Goal: Task Accomplishment & Management: Complete application form

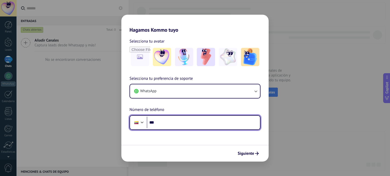
click at [178, 128] on input "***" at bounding box center [203, 123] width 113 height 12
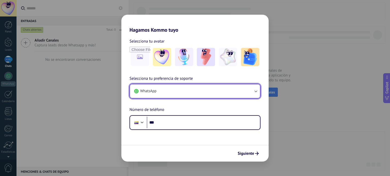
click at [171, 92] on button "WhatsApp" at bounding box center [195, 91] width 130 height 14
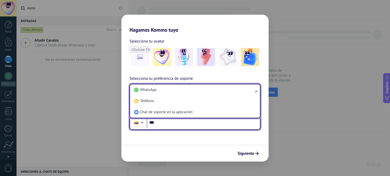
click at [189, 126] on input "***" at bounding box center [203, 123] width 113 height 12
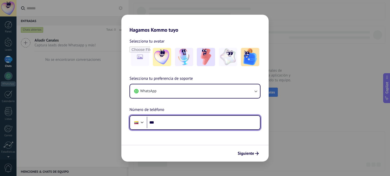
click at [189, 126] on input "***" at bounding box center [203, 123] width 113 height 12
type input "**********"
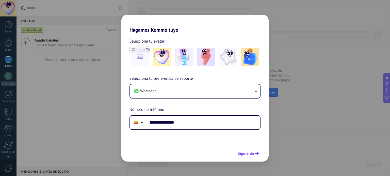
click at [244, 153] on span "Siguiente" at bounding box center [245, 154] width 16 height 4
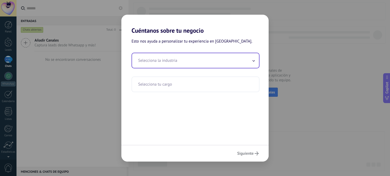
click at [198, 54] on input "text" at bounding box center [195, 60] width 127 height 15
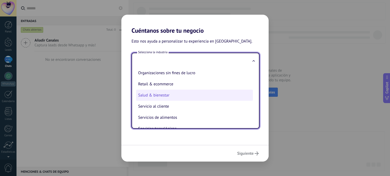
scroll to position [85, 0]
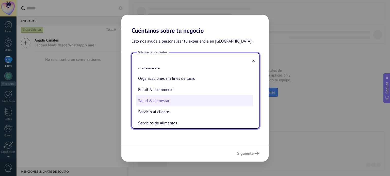
click at [181, 103] on li "Salud & bienestar" at bounding box center [194, 100] width 117 height 11
type input "**********"
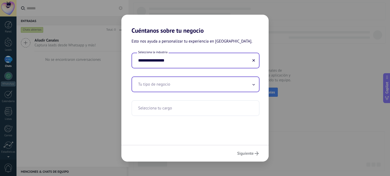
click at [236, 85] on input "text" at bounding box center [195, 84] width 127 height 15
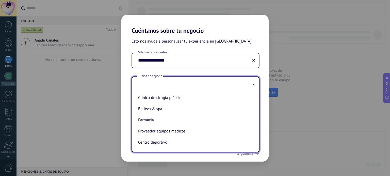
scroll to position [0, 0]
click at [251, 61] on input "**********" at bounding box center [195, 60] width 127 height 15
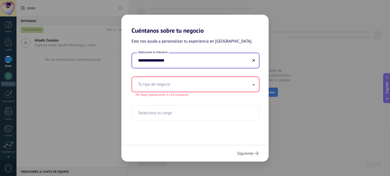
click at [254, 61] on icon at bounding box center [253, 60] width 3 height 3
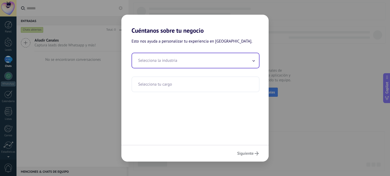
click at [255, 61] on input "text" at bounding box center [195, 60] width 127 height 15
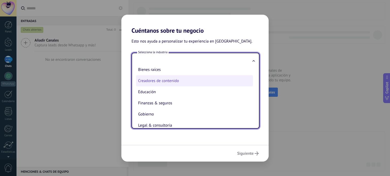
scroll to position [18, 0]
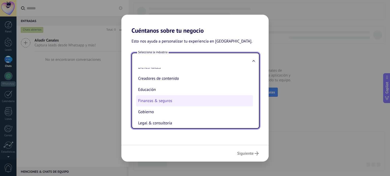
click at [196, 102] on li "Finanzas & seguros" at bounding box center [194, 100] width 117 height 11
type input "**********"
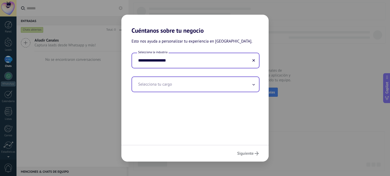
click at [253, 85] on icon at bounding box center [253, 84] width 2 height 1
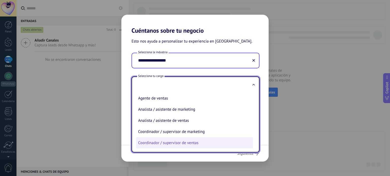
click at [189, 143] on li "Coordinador / supervisor de ventas" at bounding box center [194, 143] width 117 height 11
type input "**********"
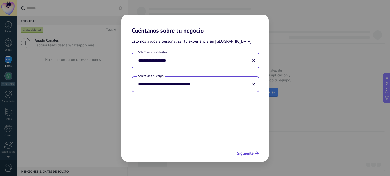
click at [252, 155] on span "Siguiente" at bounding box center [245, 154] width 16 height 4
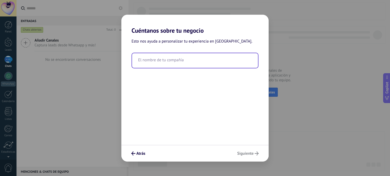
click at [187, 58] on input "text" at bounding box center [195, 60] width 126 height 15
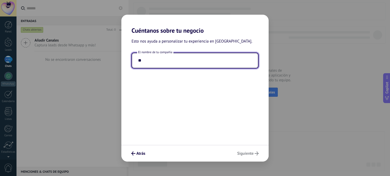
type input "*"
type input "**********"
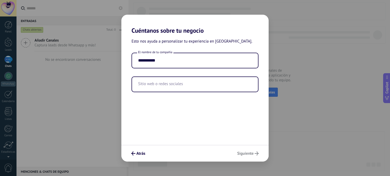
click at [243, 156] on div "Atrás Siguiente" at bounding box center [194, 153] width 147 height 17
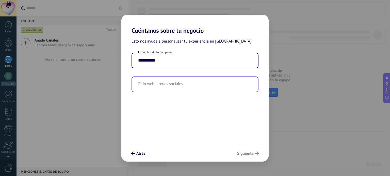
click at [168, 80] on input "text" at bounding box center [195, 84] width 126 height 15
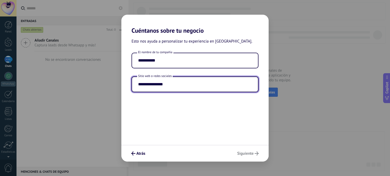
click at [150, 85] on input "**********" at bounding box center [195, 84] width 126 height 15
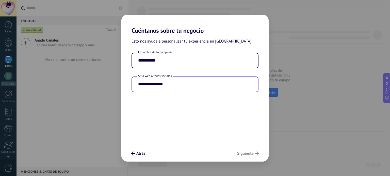
click at [147, 84] on input "**********" at bounding box center [195, 84] width 126 height 15
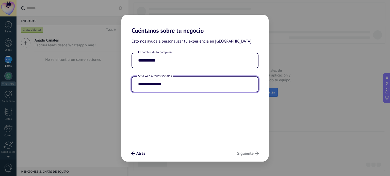
click at [172, 87] on input "**********" at bounding box center [195, 84] width 126 height 15
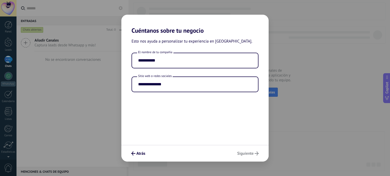
type input "**********"
click at [248, 152] on div "Atrás Siguiente" at bounding box center [194, 153] width 147 height 17
click at [243, 154] on span "Siguiente" at bounding box center [245, 154] width 16 height 4
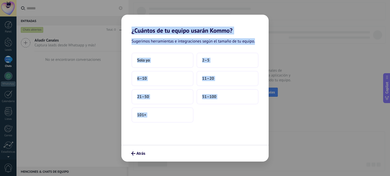
click at [238, 138] on div "Sugerimos herramientas e integraciones según el tamaño de tu equipo. Solo yo 2–…" at bounding box center [194, 89] width 147 height 111
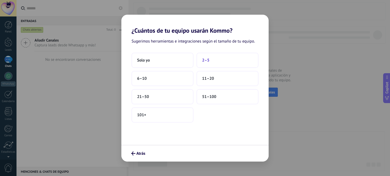
click at [224, 58] on button "2–5" at bounding box center [227, 60] width 62 height 15
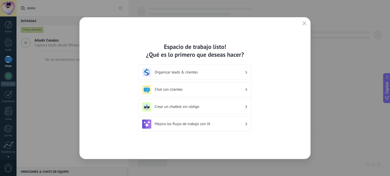
click at [247, 89] on icon at bounding box center [246, 89] width 2 height 3
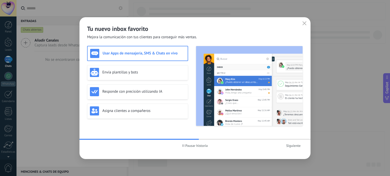
click at [296, 147] on span "Siguiente" at bounding box center [293, 146] width 14 height 4
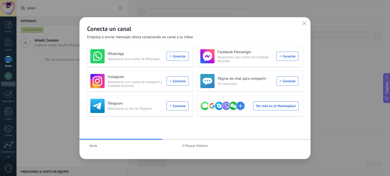
click at [145, 36] on span "Empieza a enviar mensajes ahora conectando un canal a tu inbox" at bounding box center [140, 37] width 106 height 5
click at [161, 32] on div "Conecta un canal Empieza a enviar mensajes ahora conectando un canal a tu inbox" at bounding box center [194, 28] width 231 height 23
click at [182, 57] on div "WhatsApp Necesitarás una cuenta de WhatsApp Conectar" at bounding box center [139, 56] width 98 height 14
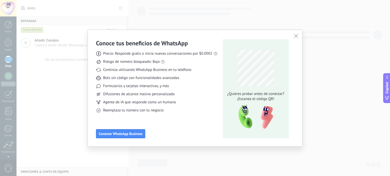
click at [128, 69] on span "Continúa utilizando WhatsApp Business en tu teléfono" at bounding box center [147, 69] width 88 height 5
click at [111, 85] on span "Formularios y tarjetas interactivas, y más" at bounding box center [136, 86] width 66 height 5
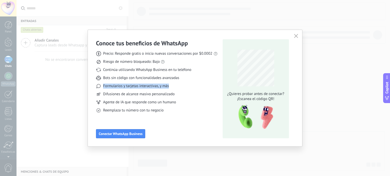
click at [111, 85] on span "Formularios y tarjetas interactivas, y más" at bounding box center [136, 86] width 66 height 5
click at [125, 78] on span "Bots sin código con funcionalidades avanzadas" at bounding box center [141, 78] width 76 height 5
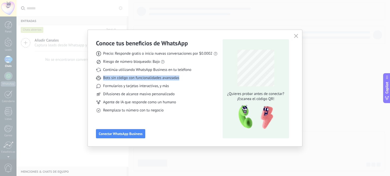
click at [125, 78] on span "Bots sin código con funcionalidades avanzadas" at bounding box center [141, 78] width 76 height 5
click at [130, 89] on div "Precio: Responde gratis o inicia nuevas conversaciones por $0.0002 Riesgo de nú…" at bounding box center [157, 80] width 122 height 66
click at [106, 77] on span "Bots sin código con funcionalidades avanzadas" at bounding box center [141, 78] width 76 height 5
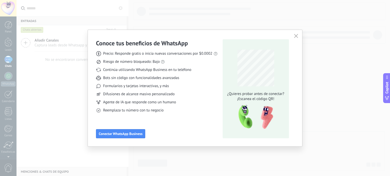
click at [160, 105] on div "Precio: Responde gratis o inicia nuevas conversaciones por $0.0002 Riesgo de nú…" at bounding box center [157, 80] width 122 height 66
click at [185, 98] on div "Precio: Responde gratis o inicia nuevas conversaciones por $0.0002 Riesgo de nú…" at bounding box center [157, 80] width 122 height 66
click at [116, 111] on span "Reemplaza tu número con tu negocio" at bounding box center [133, 110] width 60 height 5
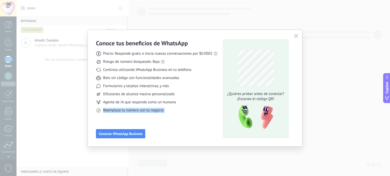
click at [125, 116] on div "Conoce tus beneficios de WhatsApp Precio: Responde gratis o inicia nuevas conve…" at bounding box center [157, 88] width 122 height 99
click at [139, 104] on span "Agente de IA que responde como un humano" at bounding box center [139, 102] width 73 height 5
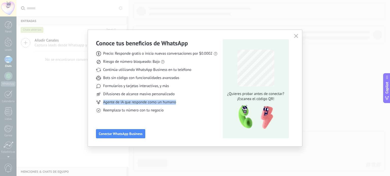
click at [139, 104] on span "Agente de IA que responde como un humano" at bounding box center [139, 102] width 73 height 5
click at [148, 94] on span "Difusiones de alcance masivo personalizado" at bounding box center [139, 94] width 72 height 5
click at [152, 113] on div "Conoce tus beneficios de WhatsApp Precio: Responde gratis o inicia nuevas conve…" at bounding box center [157, 88] width 122 height 99
click at [128, 133] on span "Conectar WhatsApp Business" at bounding box center [121, 134] width 44 height 4
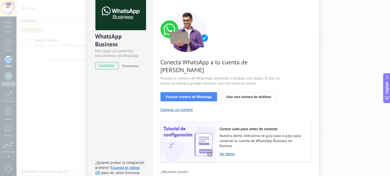
scroll to position [31, 0]
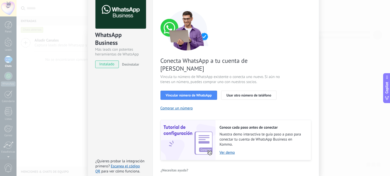
click at [174, 75] on span "Vincula tu número de WhatsApp existente o conecta uno nuevo. Si aún no tienes u…" at bounding box center [220, 80] width 121 height 10
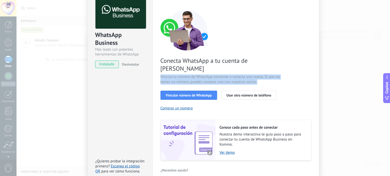
click at [174, 75] on span "Vincula tu número de WhatsApp existente o conecta uno nuevo. Si aún no tienes u…" at bounding box center [220, 80] width 121 height 10
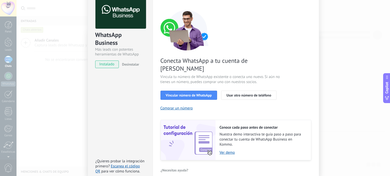
scroll to position [49, 0]
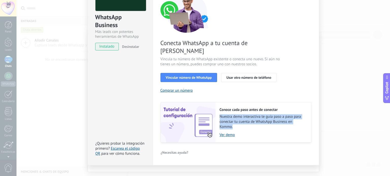
drag, startPoint x: 218, startPoint y: 109, endPoint x: 237, endPoint y: 120, distance: 22.2
click at [237, 120] on div "Conoce cada paso antes de conectar Nuestra demo interactiva te guía paso a paso…" at bounding box center [262, 123] width 95 height 40
click at [237, 120] on span "Nuestra demo interactiva te guía paso a paso para conectar tu cuenta de WhatsAp…" at bounding box center [262, 121] width 86 height 15
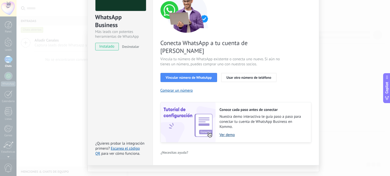
click at [227, 133] on link "Ver demo" at bounding box center [262, 135] width 86 height 5
drag, startPoint x: 194, startPoint y: 55, endPoint x: 258, endPoint y: 56, distance: 63.9
click at [258, 57] on span "Vincula tu número de WhatsApp existente o conecta uno nuevo. Si aún no tienes u…" at bounding box center [220, 62] width 121 height 10
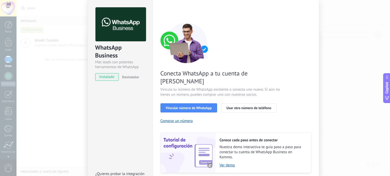
scroll to position [15, 0]
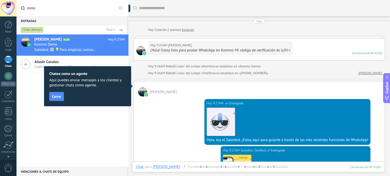
scroll to position [7, 0]
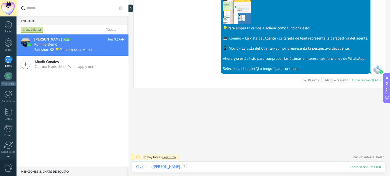
click at [221, 170] on div at bounding box center [258, 172] width 245 height 15
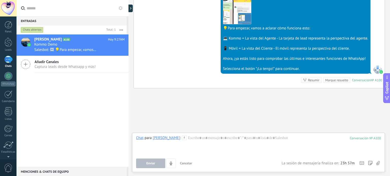
click at [242, 123] on div "Buscar Carga más Hoy Hoy Creación: 2 eventos Expandir Hoy 9:25AM Alejandro ¡Hol…" at bounding box center [258, 9] width 261 height 336
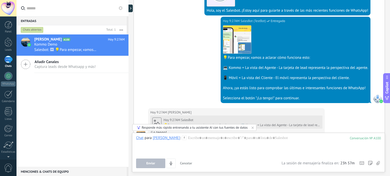
scroll to position [196, 0]
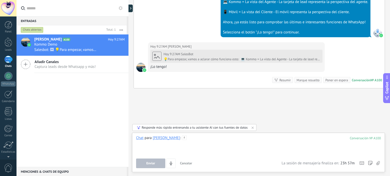
click at [240, 142] on div at bounding box center [258, 145] width 245 height 19
click at [156, 159] on button "Enviar" at bounding box center [150, 164] width 29 height 10
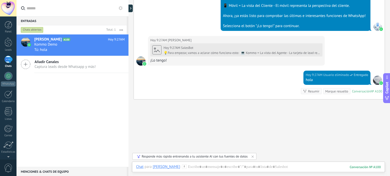
scroll to position [203, 0]
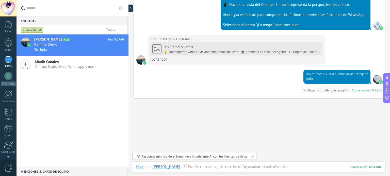
click at [195, 157] on div "Responde más rápido entrenando a tu asistente AI con tus fuentes de datos" at bounding box center [195, 157] width 106 height 4
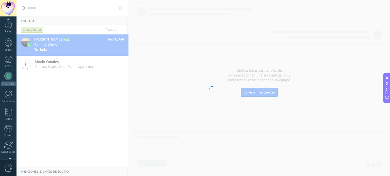
scroll to position [35, 0]
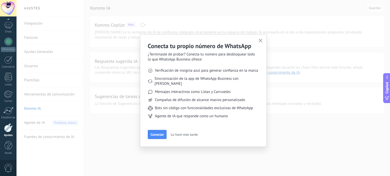
click at [159, 63] on ul "Verificación de insignia azul para generar confianza en la marca Sincronización…" at bounding box center [203, 93] width 111 height 63
click at [186, 77] on span "Sincronización de la app de WhatsApp Business con Kommo" at bounding box center [207, 81] width 104 height 10
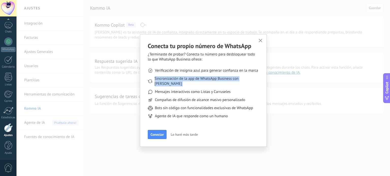
click at [186, 77] on span "Sincronización de la app de WhatsApp Business con Kommo" at bounding box center [207, 81] width 104 height 10
click at [189, 90] on ul "Verificación de insignia azul para generar confianza en la marca Sincronización…" at bounding box center [203, 93] width 111 height 63
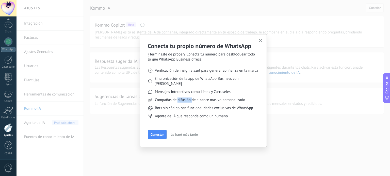
click at [189, 90] on ul "Verificación de insignia azul para generar confianza en la marca Sincronización…" at bounding box center [203, 93] width 111 height 63
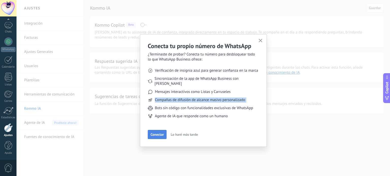
click at [160, 133] on span "Conectar" at bounding box center [156, 135] width 13 height 4
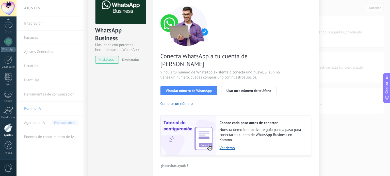
scroll to position [37, 0]
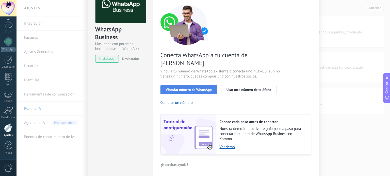
click at [190, 88] on span "Vincular número de WhatsApp" at bounding box center [189, 90] width 46 height 4
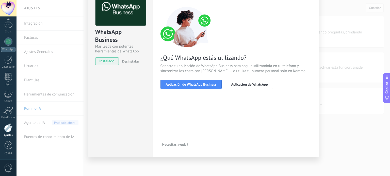
click at [180, 65] on span "Conecta tu aplicación de WhatsApp Business para seguir utilizándola en tu teléf…" at bounding box center [235, 69] width 151 height 10
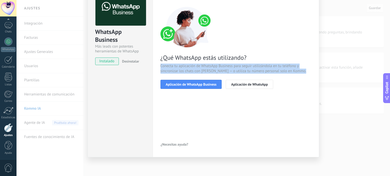
click at [180, 65] on span "Conecta tu aplicación de WhatsApp Business para seguir utilizándola en tu teléf…" at bounding box center [235, 69] width 151 height 10
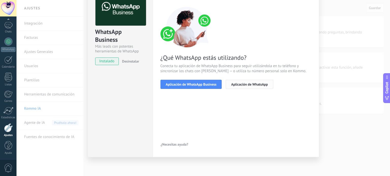
click at [262, 87] on button "Aplicación de WhatsApp" at bounding box center [249, 84] width 47 height 9
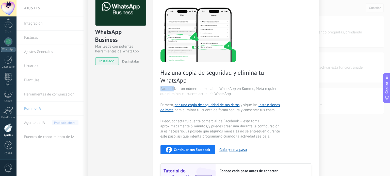
drag, startPoint x: 160, startPoint y: 88, endPoint x: 173, endPoint y: 88, distance: 13.4
click at [173, 88] on span "Para utilizar un número personal de WhatsApp en Kommo, Meta requiere que elimin…" at bounding box center [220, 92] width 121 height 10
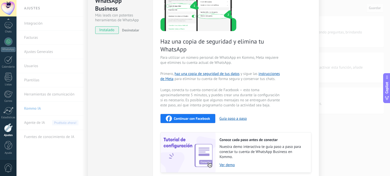
scroll to position [0, 0]
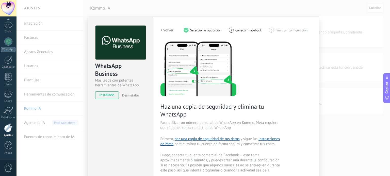
click at [165, 31] on h2 "< Volver" at bounding box center [166, 30] width 13 height 5
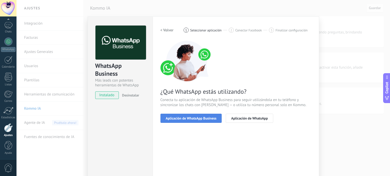
click at [181, 118] on span "Aplicación de WhatsApp Business" at bounding box center [191, 119] width 51 height 4
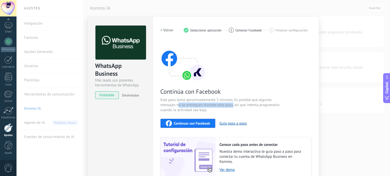
drag, startPoint x: 177, startPoint y: 107, endPoint x: 233, endPoint y: 104, distance: 56.4
click at [233, 104] on span "Este paso toma aproximadamente 5 minutos. Es posible que algunos mensajes no se…" at bounding box center [220, 105] width 121 height 15
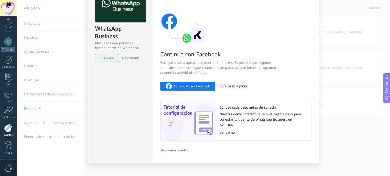
scroll to position [43, 0]
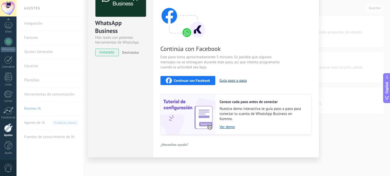
click at [240, 81] on button "Guía paso a paso" at bounding box center [232, 80] width 27 height 5
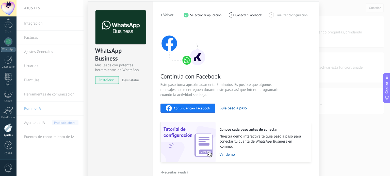
scroll to position [12, 0]
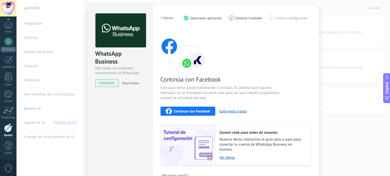
click at [338, 71] on div "WhatsApp Business Más leads con potentes herramientas de WhatsApp instalado Des…" at bounding box center [202, 88] width 373 height 176
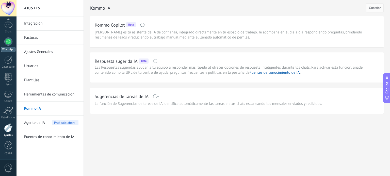
click at [6, 42] on div at bounding box center [8, 42] width 8 height 8
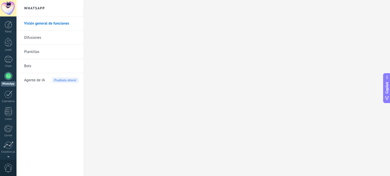
click at [41, 40] on link "Difusiones" at bounding box center [51, 38] width 54 height 14
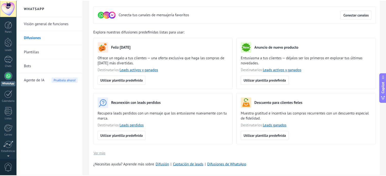
scroll to position [11, 0]
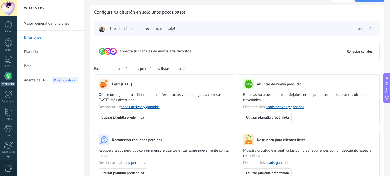
click at [54, 52] on link "Plantillas" at bounding box center [51, 52] width 54 height 14
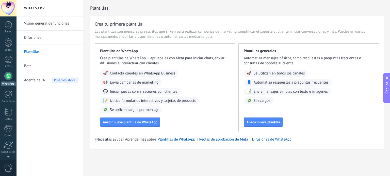
click at [39, 68] on link "Bots" at bounding box center [51, 66] width 54 height 14
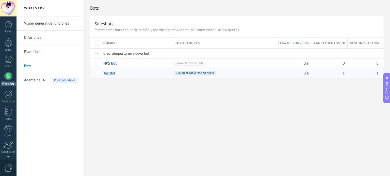
click at [112, 72] on link "TestBot" at bounding box center [109, 73] width 12 height 5
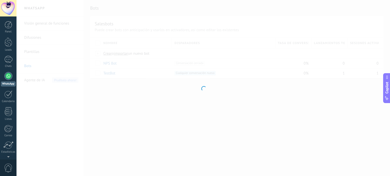
type input "*******"
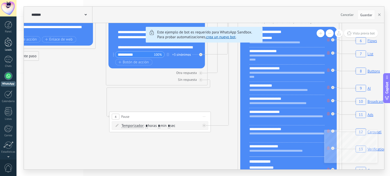
click at [7, 48] on div "Leads" at bounding box center [8, 49] width 15 height 3
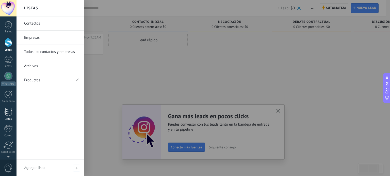
click at [10, 118] on div "Listas" at bounding box center [8, 119] width 15 height 3
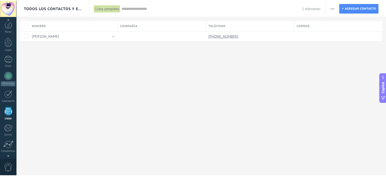
scroll to position [31, 0]
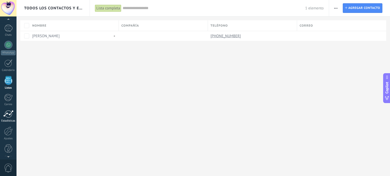
click at [7, 115] on div at bounding box center [8, 114] width 10 height 8
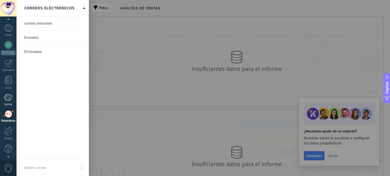
click at [11, 96] on div at bounding box center [8, 98] width 8 height 8
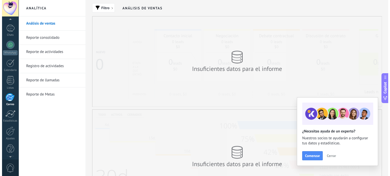
scroll to position [35, 0]
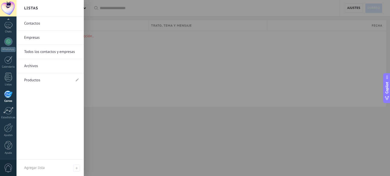
click at [36, 35] on link "Empresas" at bounding box center [51, 38] width 55 height 14
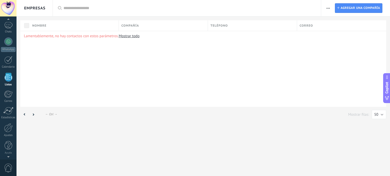
scroll to position [31, 0]
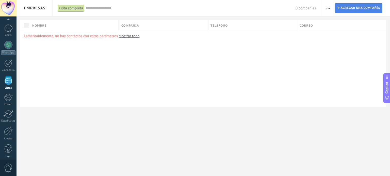
click at [351, 11] on span "Agregar una compañía" at bounding box center [360, 8] width 40 height 9
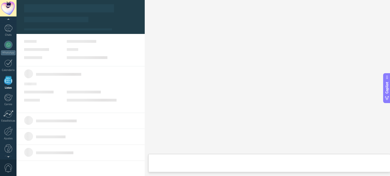
type textarea "***"
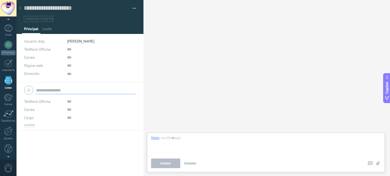
scroll to position [5, 0]
click at [20, 8] on icon at bounding box center [20, 8] width 2 height 3
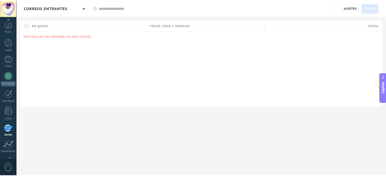
scroll to position [35, 0]
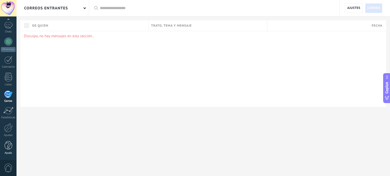
click at [6, 150] on link "Ayuda" at bounding box center [8, 148] width 16 height 14
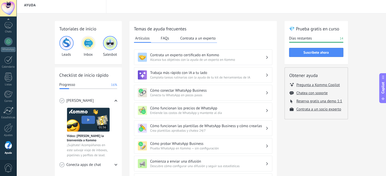
scroll to position [2, 0]
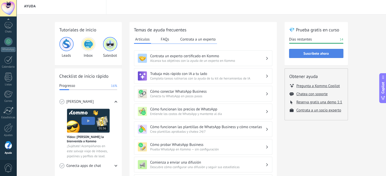
click at [305, 52] on span "Suscríbete ahora" at bounding box center [315, 54] width 25 height 4
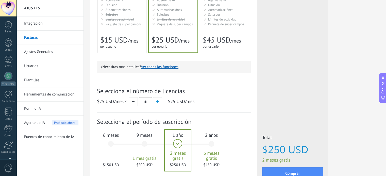
scroll to position [107, 0]
click at [156, 103] on span "button" at bounding box center [157, 102] width 3 height 3
type input "*"
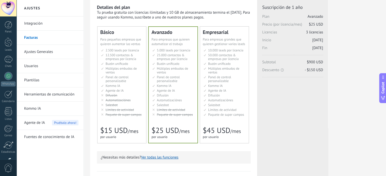
scroll to position [0, 0]
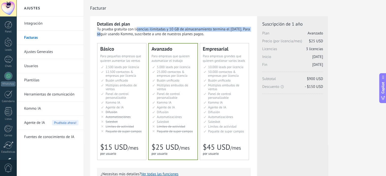
drag, startPoint x: 107, startPoint y: 30, endPoint x: 225, endPoint y: 30, distance: 117.5
click at [225, 30] on div "Tu prueba gratuita con licencias ilimitadas y 10 GB de almacenamiento termina e…" at bounding box center [174, 32] width 154 height 10
click at [200, 36] on div "Tu prueba gratuita con licencias ilimitadas y 10 GB de almacenamiento termina e…" at bounding box center [174, 32] width 154 height 10
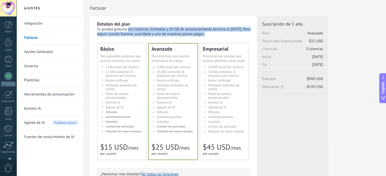
click at [200, 36] on div "Tu prueba gratuita con licencias ilimitadas y 10 GB de almacenamiento termina e…" at bounding box center [174, 32] width 154 height 10
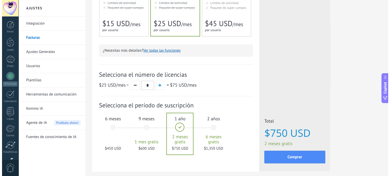
scroll to position [124, 0]
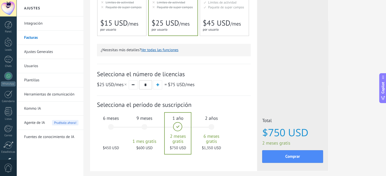
click at [164, 50] on button "Ver todas las funciones" at bounding box center [159, 50] width 37 height 5
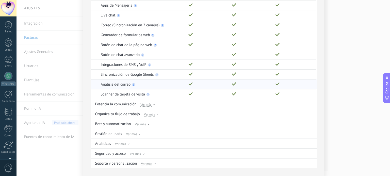
scroll to position [71, 0]
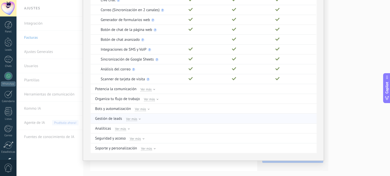
click at [133, 118] on span "Ver más" at bounding box center [131, 119] width 11 height 5
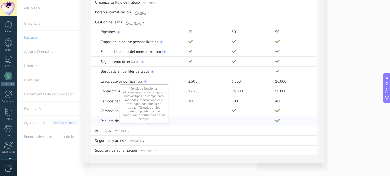
scroll to position [169, 0]
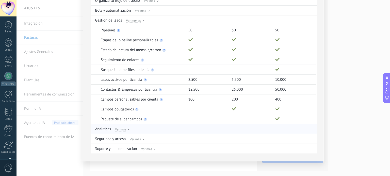
click at [121, 129] on span "Ver más" at bounding box center [120, 129] width 11 height 5
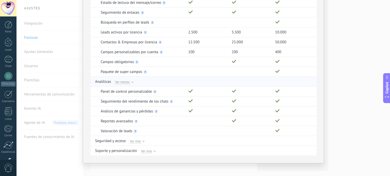
scroll to position [219, 0]
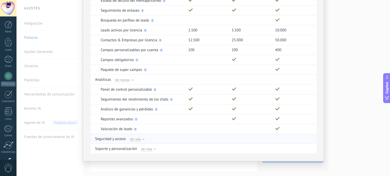
click at [131, 137] on span "Ver más" at bounding box center [135, 139] width 11 height 5
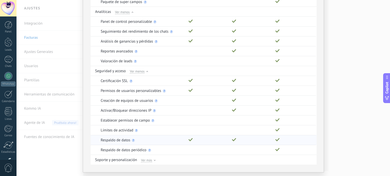
scroll to position [298, 0]
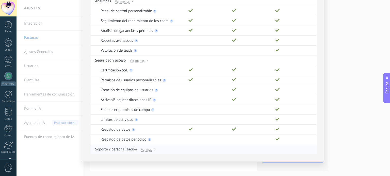
click at [150, 147] on span "Ver más" at bounding box center [146, 149] width 11 height 5
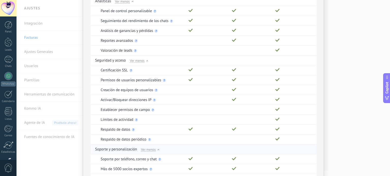
scroll to position [357, 0]
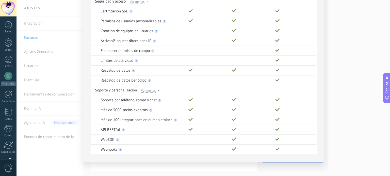
click at [359, 73] on div "Comparación completa de planes Funciones Básico Avanzado Empresarial Genera y c…" at bounding box center [202, 88] width 373 height 176
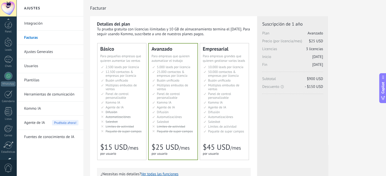
scroll to position [35, 0]
